Goal: Task Accomplishment & Management: Manage account settings

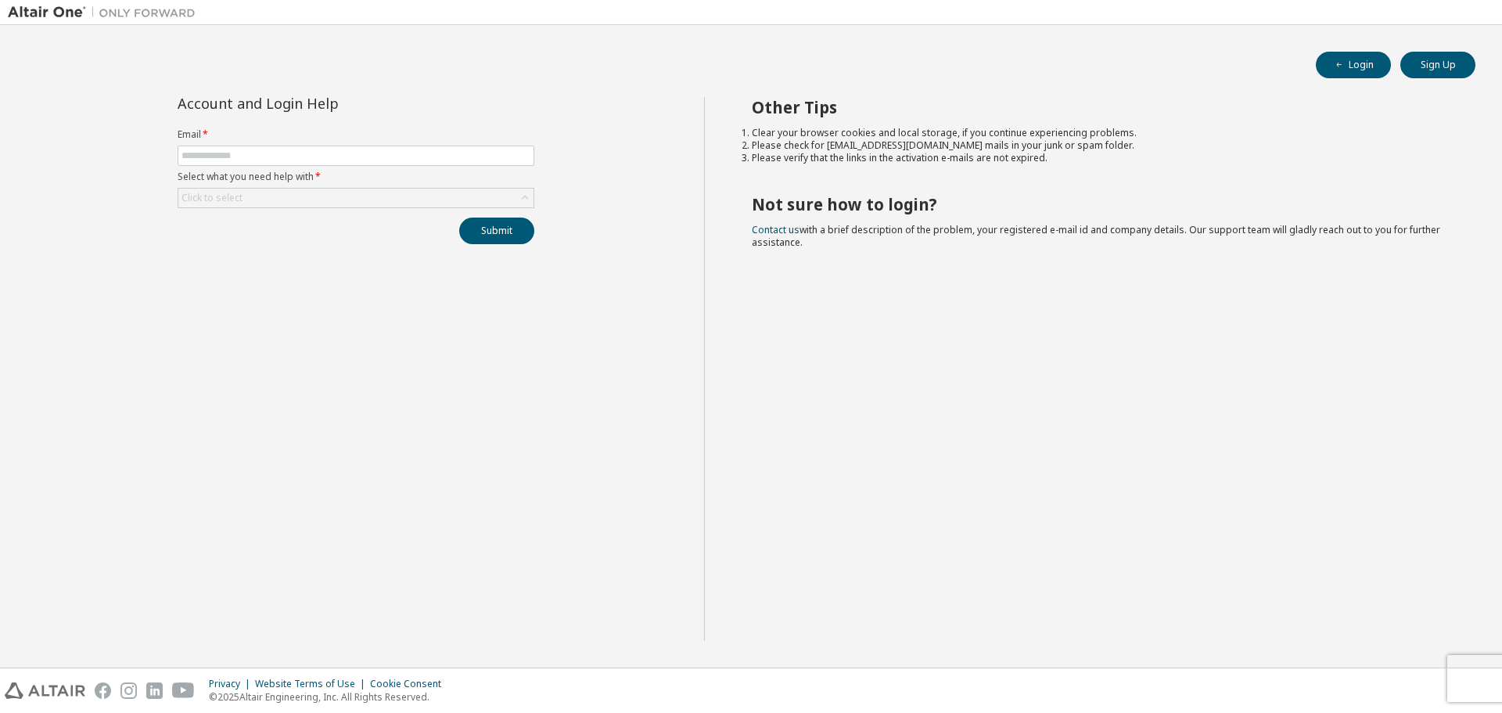
click at [56, 16] on img at bounding box center [106, 13] width 196 height 16
click at [66, 15] on img at bounding box center [106, 13] width 196 height 16
click at [63, 12] on img at bounding box center [106, 13] width 196 height 16
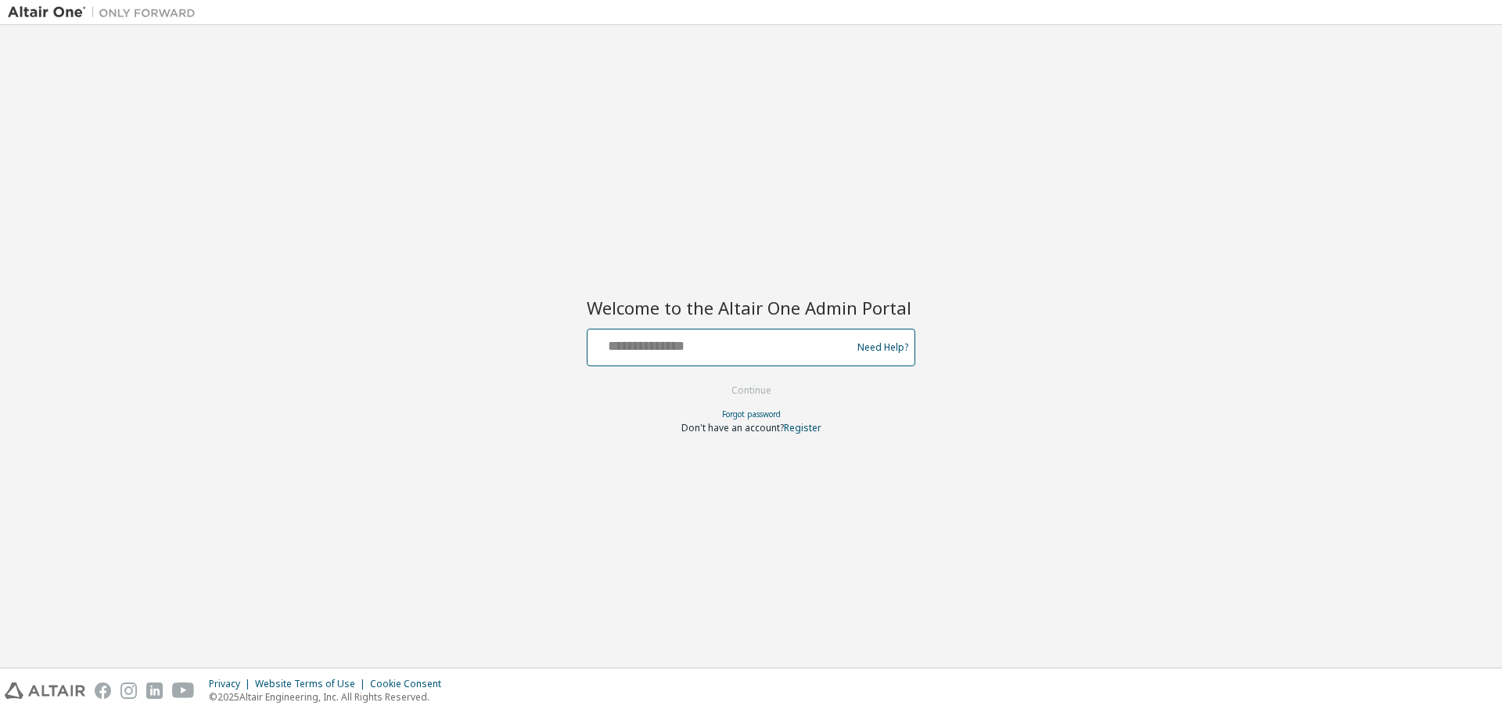
click at [668, 348] on input "text" at bounding box center [722, 343] width 256 height 23
type input "**********"
click at [741, 385] on button "Continue" at bounding box center [751, 390] width 73 height 23
click at [840, 398] on form "Need Help? Please make sure that you provide your Global Login as email (e.g. @…" at bounding box center [751, 381] width 328 height 106
click at [752, 411] on link "Forgot password" at bounding box center [751, 413] width 59 height 11
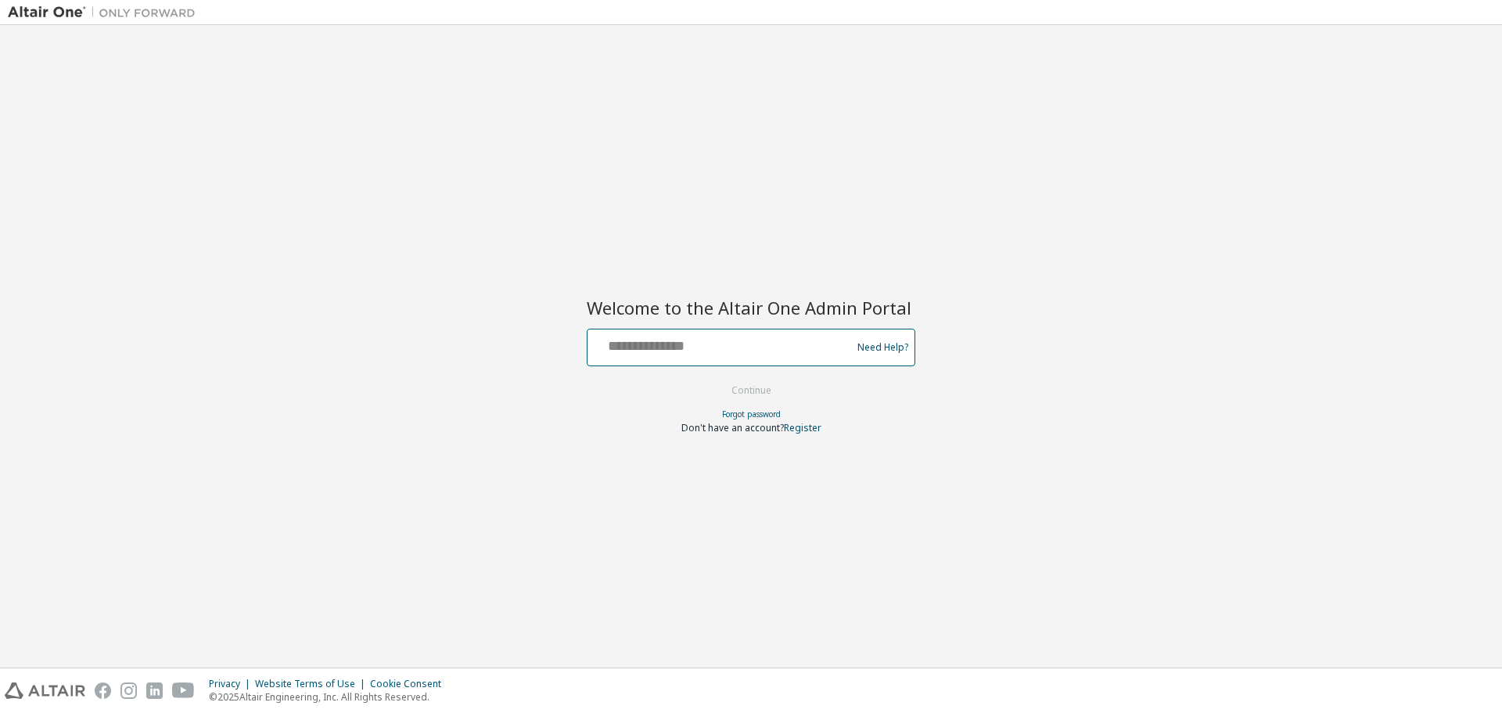
click at [705, 353] on input "text" at bounding box center [722, 343] width 256 height 23
type input "*"
type input "**********"
click at [768, 391] on button "Continue" at bounding box center [751, 390] width 73 height 23
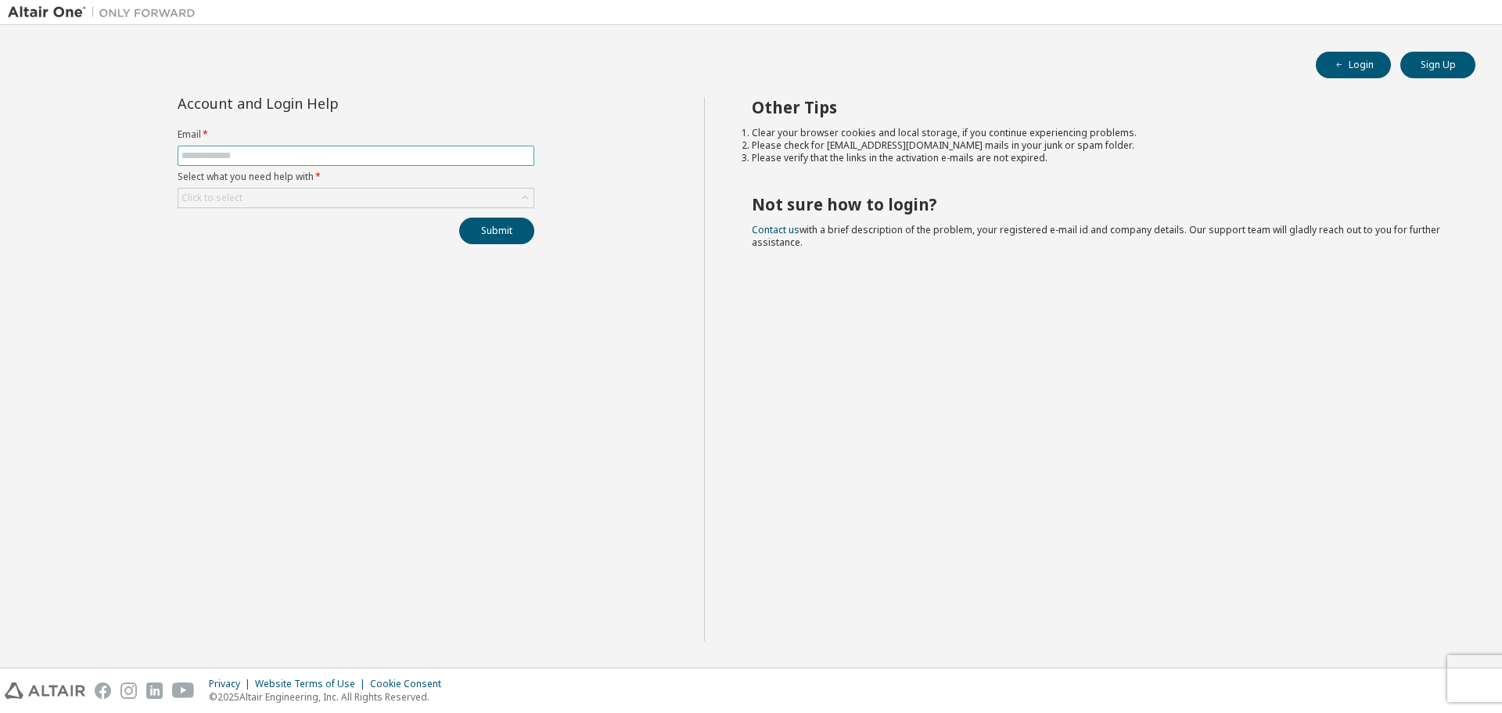
click at [258, 152] on input "text" at bounding box center [355, 155] width 349 height 13
type input "**********"
click at [285, 196] on div "Click to select" at bounding box center [355, 197] width 355 height 19
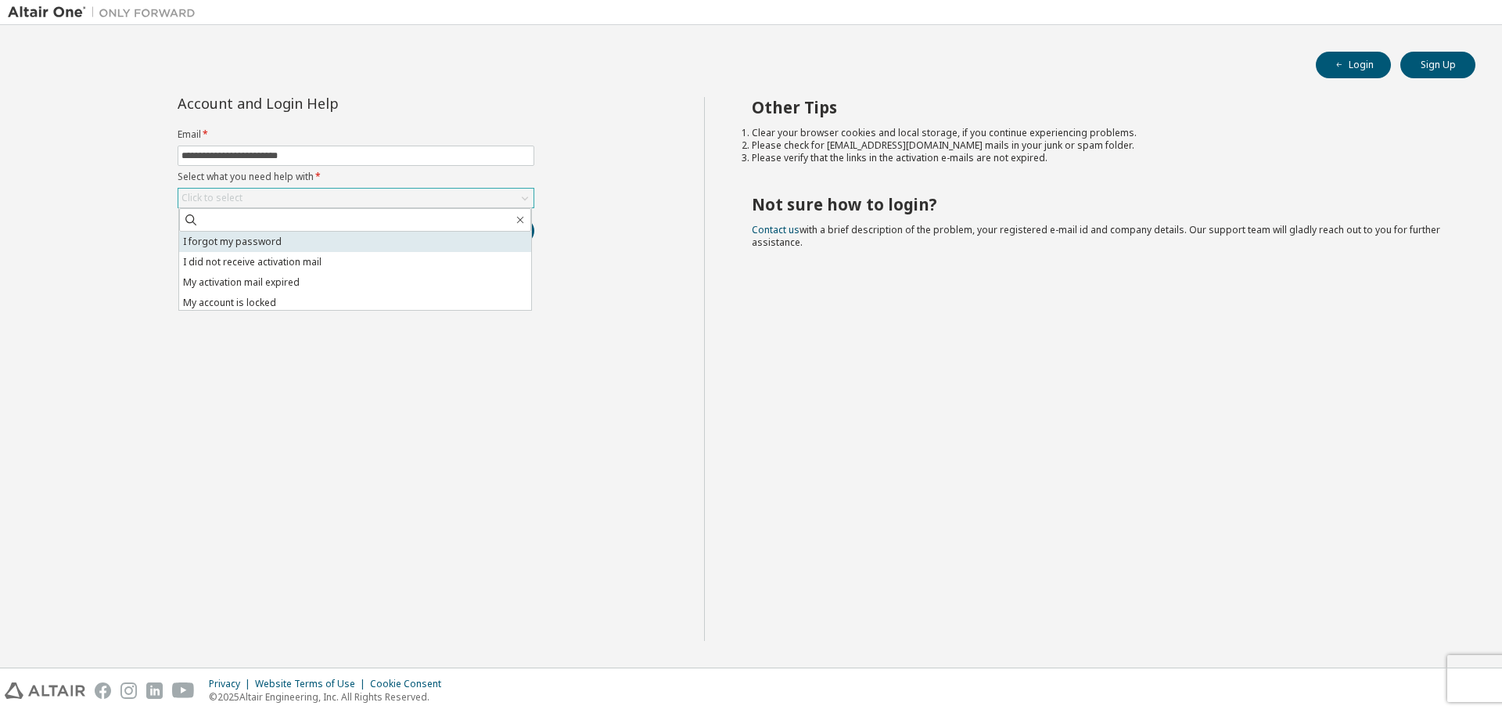
click at [288, 236] on li "I forgot my password" at bounding box center [355, 242] width 352 height 20
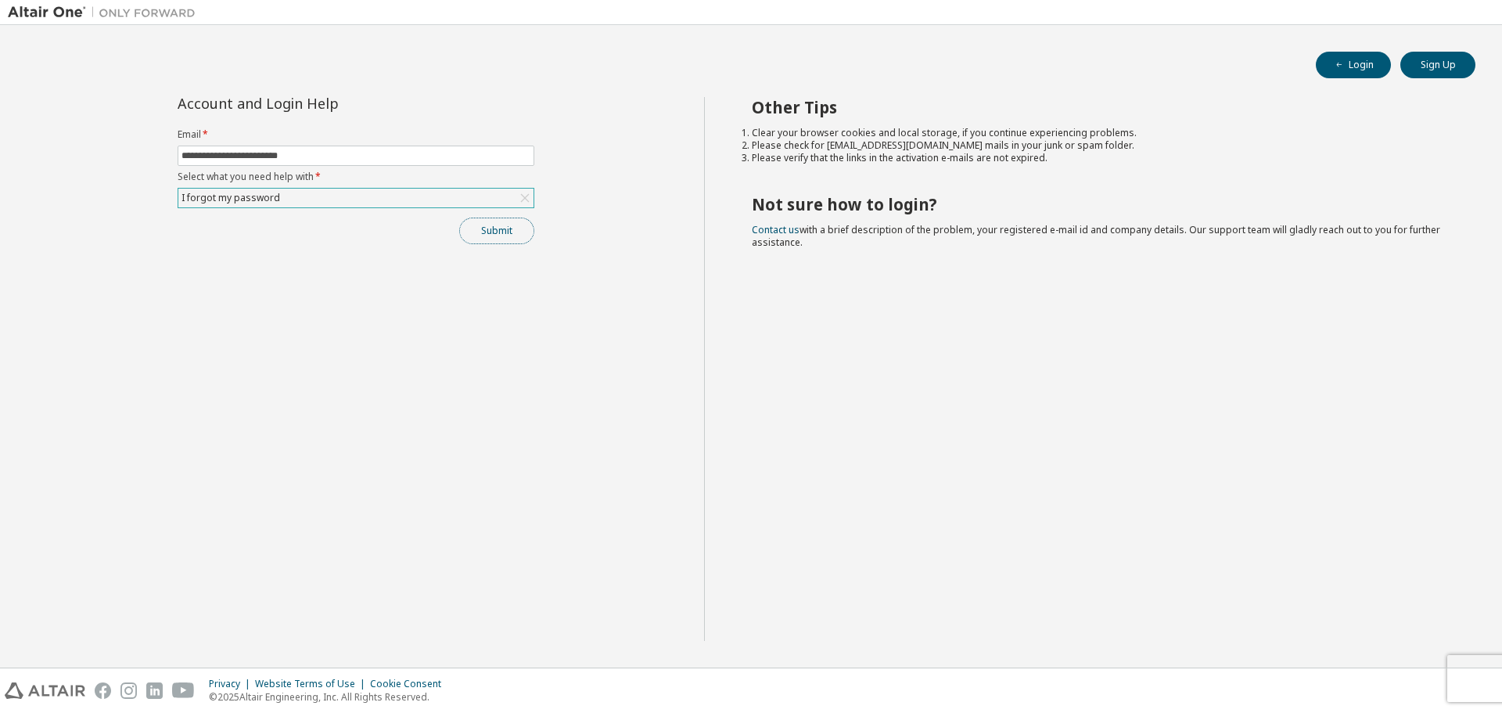
click at [484, 230] on button "Submit" at bounding box center [496, 230] width 75 height 27
click at [489, 234] on button "Submit" at bounding box center [496, 230] width 75 height 27
